Goal: Task Accomplishment & Management: Complete application form

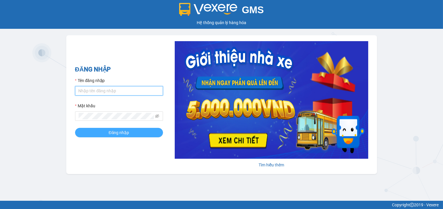
type input "nhi.taithang"
click at [121, 135] on span "Đăng nhập" at bounding box center [119, 132] width 21 height 6
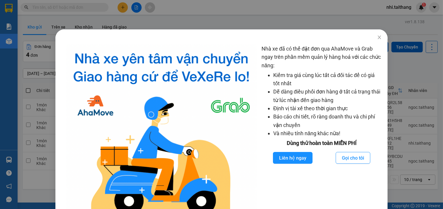
click at [39, 183] on div "Nhà xe đã có thể đặt đơn qua AhaMove và Grab ngay trên phần mềm quản lý hàng ho…" at bounding box center [221, 104] width 443 height 209
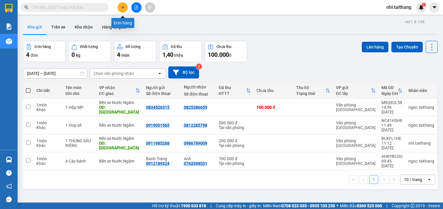
click at [124, 10] on button at bounding box center [123, 7] width 10 height 10
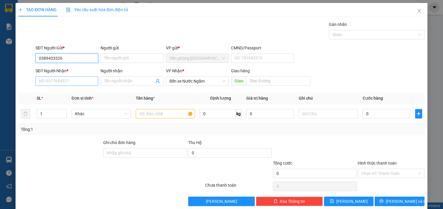
type input "0389433326"
click at [61, 82] on input "SĐT Người Nhận *" at bounding box center [67, 80] width 63 height 9
type input "0367669173"
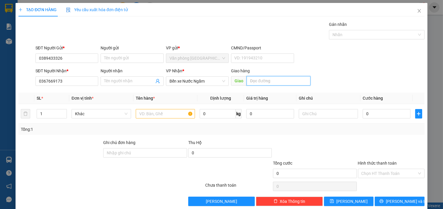
click at [275, 77] on input "text" at bounding box center [279, 80] width 64 height 9
type input "QUẢNG BÌNH"
click at [149, 112] on input "text" at bounding box center [166, 113] width 60 height 9
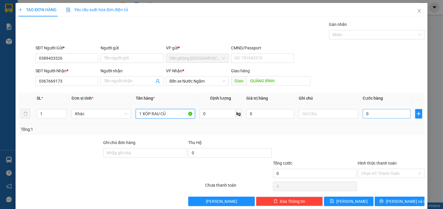
type input "1 XÓP RAU CỦ"
click at [366, 116] on input "0" at bounding box center [387, 113] width 48 height 9
type input "001"
type input "1"
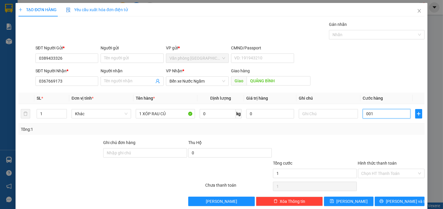
type input "0.015"
type input "15"
type input "00.150"
type input "150"
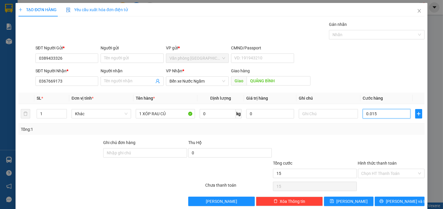
type input "150"
type input "150.000"
click at [385, 170] on input "Hình thức thanh toán" at bounding box center [390, 173] width 56 height 9
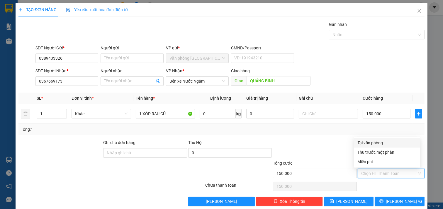
click at [385, 143] on div "Tại văn phòng" at bounding box center [387, 142] width 59 height 6
type input "0"
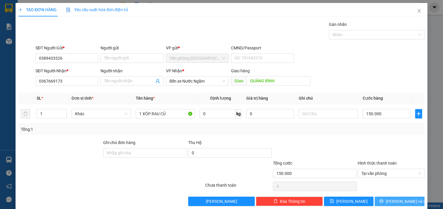
click at [384, 202] on icon "printer" at bounding box center [382, 201] width 4 height 4
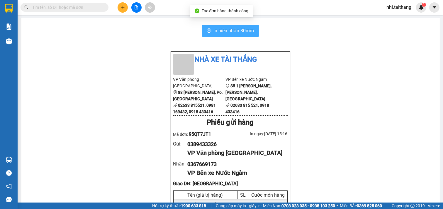
click at [238, 30] on span "In biên nhận 80mm" at bounding box center [234, 30] width 40 height 7
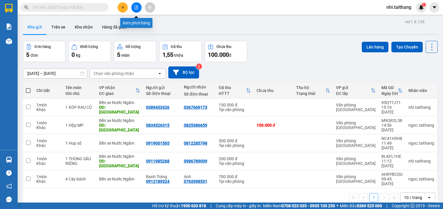
click at [139, 10] on button at bounding box center [136, 7] width 10 height 10
